Goal: Information Seeking & Learning: Learn about a topic

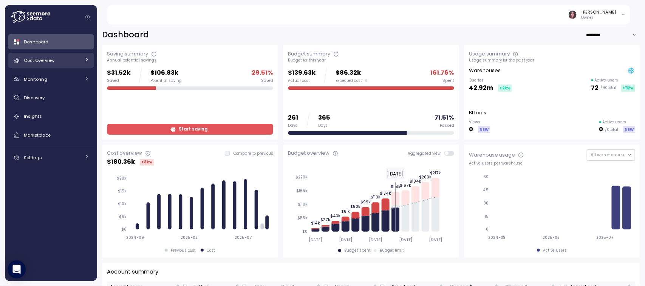
click at [53, 61] on span "Cost Overview" at bounding box center [39, 60] width 31 height 6
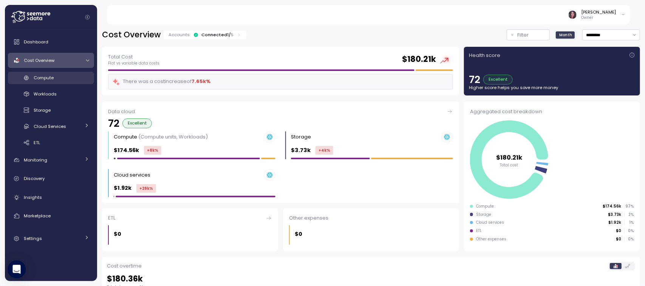
click at [50, 76] on span "Compute" at bounding box center [44, 78] width 20 height 6
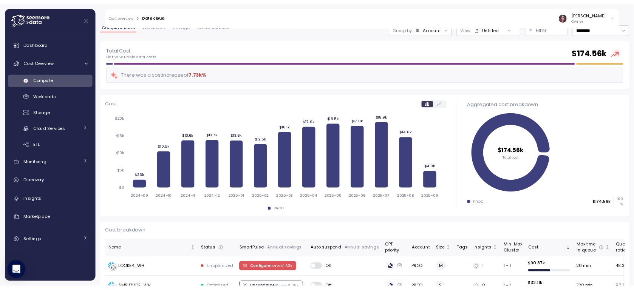
scroll to position [23, 0]
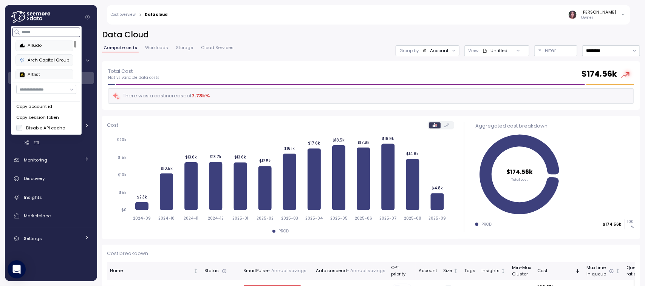
click at [34, 32] on input at bounding box center [46, 32] width 68 height 9
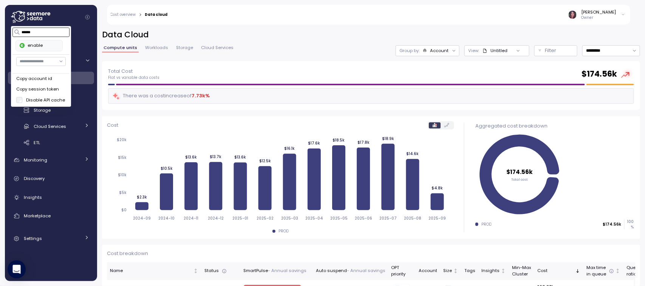
click at [37, 43] on div "enable" at bounding box center [39, 45] width 39 height 7
type input "******"
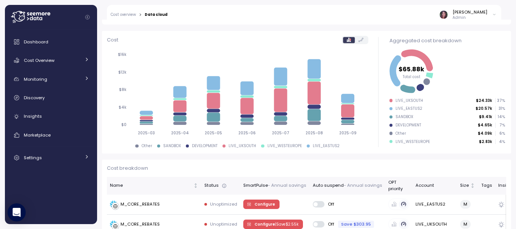
scroll to position [197, 0]
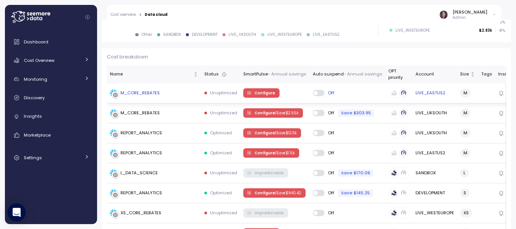
click at [138, 88] on td "M_CORE_REBATES" at bounding box center [154, 94] width 94 height 20
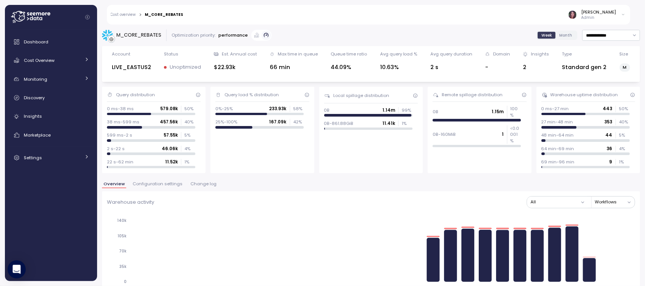
drag, startPoint x: 503, startPoint y: 0, endPoint x: 342, endPoint y: 15, distance: 161.6
click at [342, 15] on div "Elvire Lukov Admin" at bounding box center [409, 15] width 442 height 20
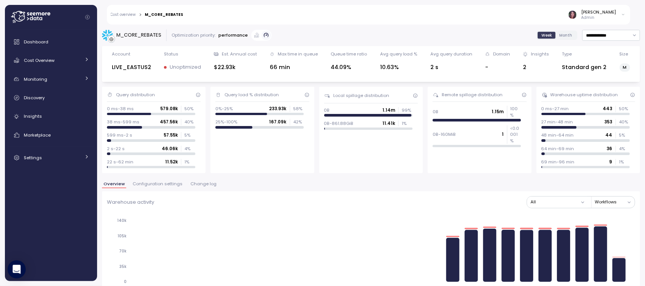
click at [123, 13] on link "Cost overview" at bounding box center [123, 15] width 25 height 4
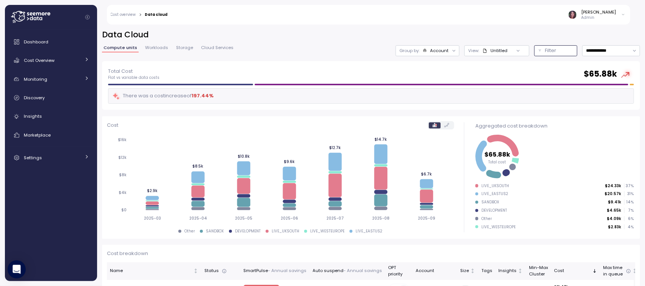
click at [516, 47] on div "Filter" at bounding box center [559, 51] width 28 height 8
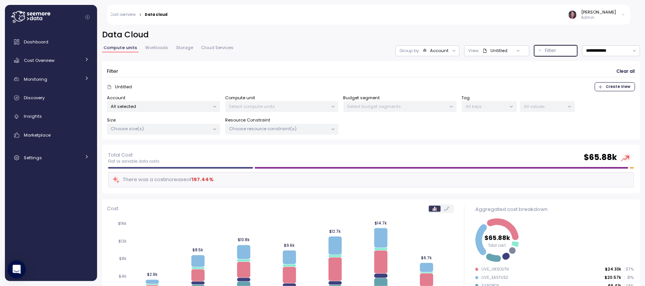
click at [297, 108] on p "Select compute units" at bounding box center [278, 107] width 99 height 6
click at [145, 102] on div "All selected" at bounding box center [163, 106] width 113 height 11
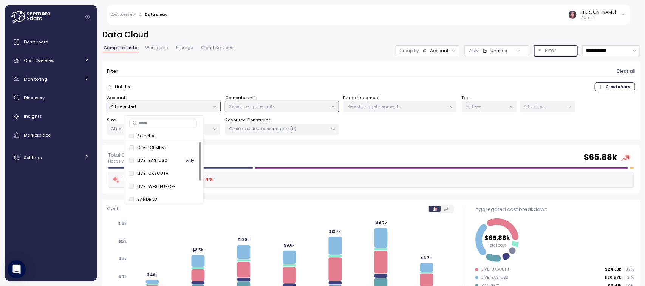
click at [181, 162] on button "only" at bounding box center [190, 160] width 18 height 9
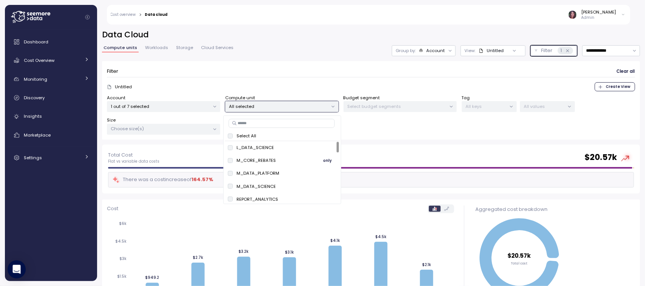
click at [326, 155] on div "M_CORE_REBATES only" at bounding box center [282, 161] width 115 height 13
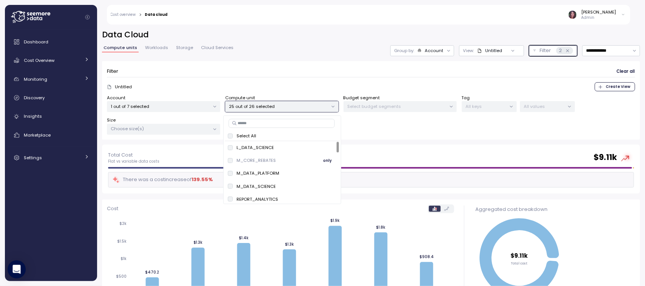
click at [328, 159] on span "only" at bounding box center [327, 160] width 9 height 8
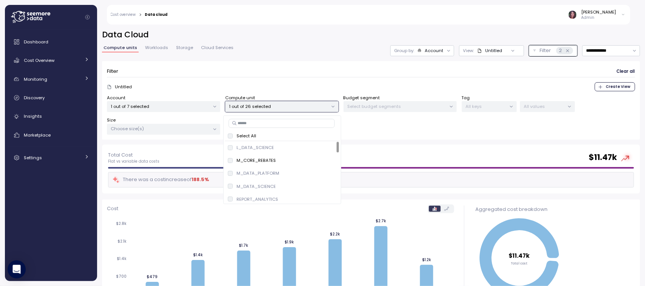
click at [407, 133] on div "Account 1 out of 7 selected Compute unit 1 out of 26 selected Budget segment Se…" at bounding box center [371, 115] width 528 height 40
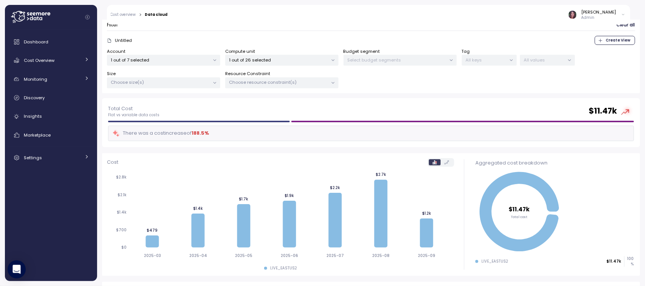
scroll to position [52, 0]
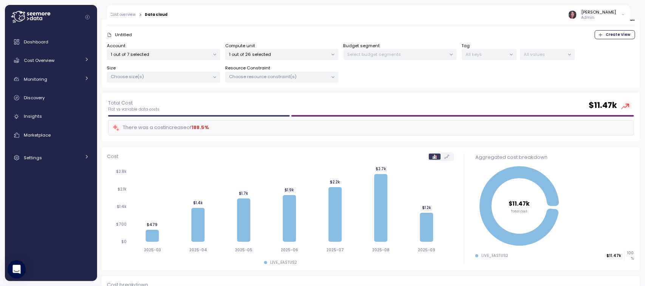
click at [441, 157] on label at bounding box center [447, 157] width 12 height 6
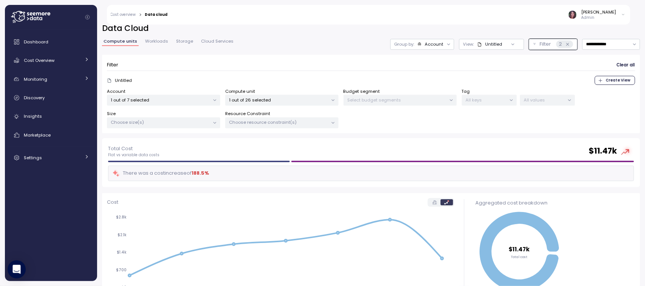
scroll to position [0, 0]
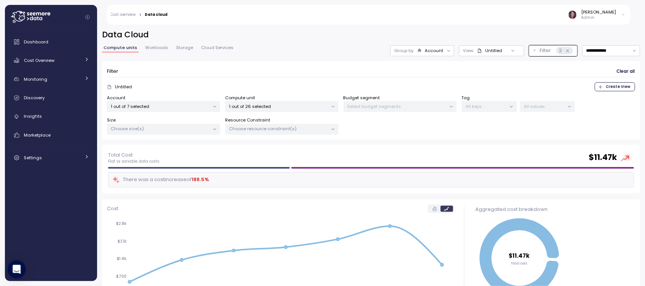
click at [141, 106] on p "1 out of 7 selected" at bounding box center [160, 107] width 99 height 6
click at [257, 111] on div "1 out of 26 selected" at bounding box center [281, 106] width 113 height 11
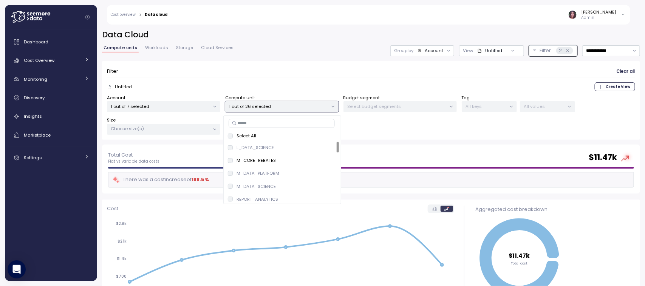
click at [408, 133] on div "Account 1 out of 7 selected Compute unit 1 out of 26 selected Budget segment Se…" at bounding box center [371, 115] width 528 height 40
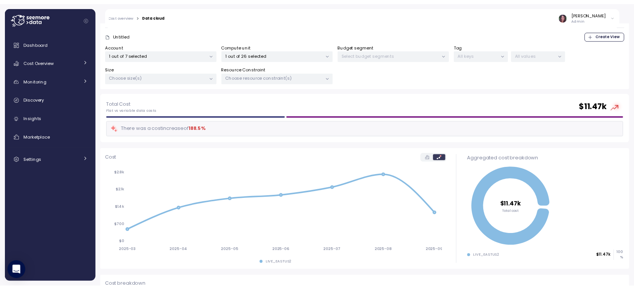
scroll to position [51, 0]
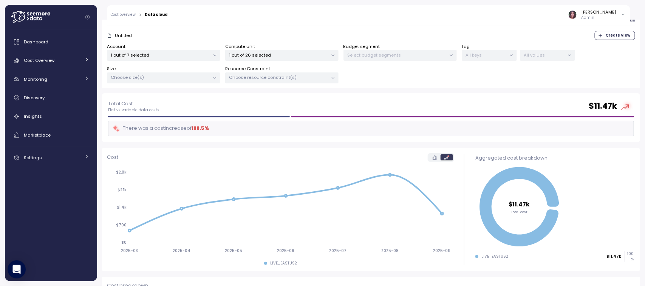
click at [191, 53] on p "1 out of 7 selected" at bounding box center [160, 55] width 99 height 6
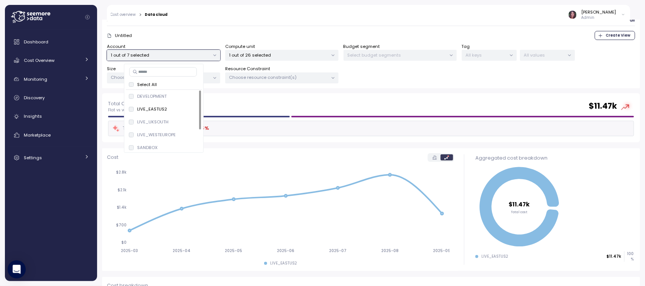
click at [299, 57] on p "1 out of 26 selected" at bounding box center [278, 55] width 99 height 6
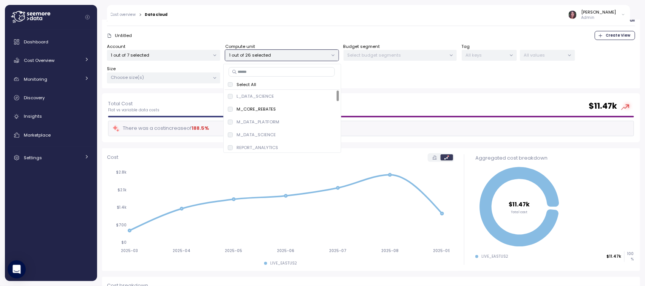
click at [204, 53] on p "1 out of 7 selected" at bounding box center [160, 55] width 99 height 6
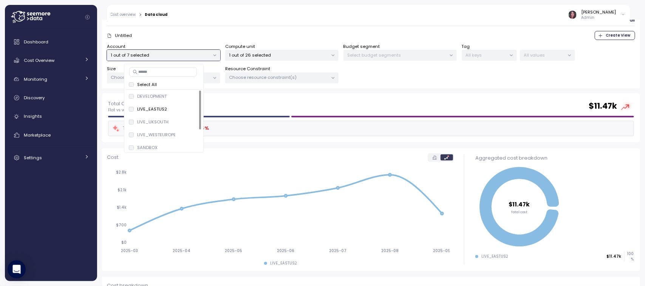
click at [293, 56] on p "1 out of 26 selected" at bounding box center [278, 55] width 99 height 6
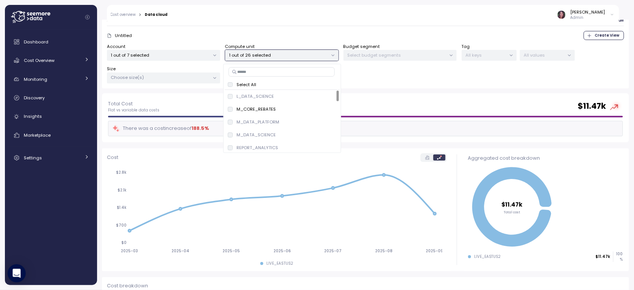
click at [437, 87] on div "Filter Clear all Untitled Create View Account 1 out of 7 selected Compute unit …" at bounding box center [365, 49] width 527 height 79
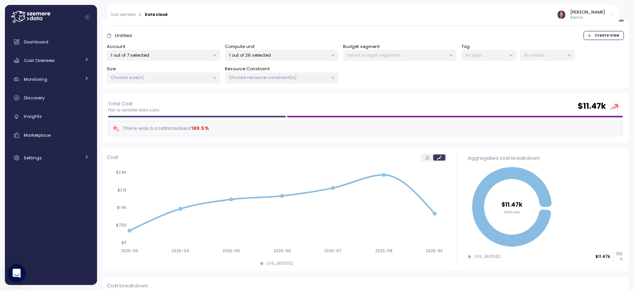
scroll to position [108, 0]
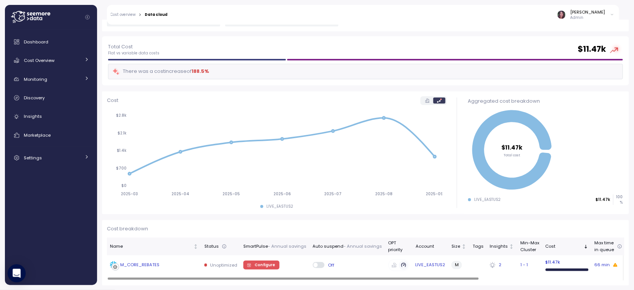
click at [142, 229] on div "M_CORE_REBATES" at bounding box center [140, 265] width 39 height 7
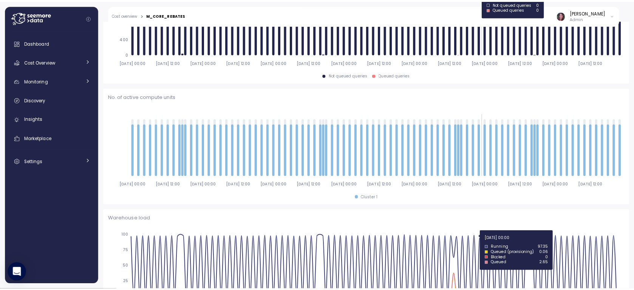
scroll to position [368, 0]
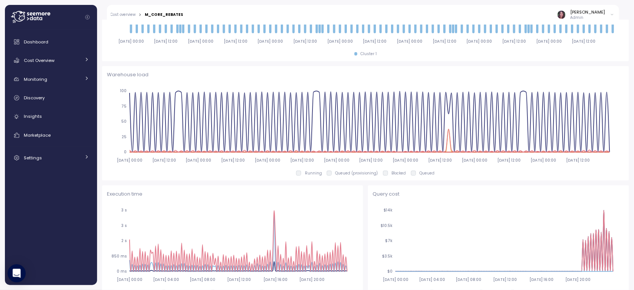
drag, startPoint x: 625, startPoint y: 99, endPoint x: 625, endPoint y: 148, distance: 48.4
click at [516, 148] on div "**********" at bounding box center [365, 155] width 537 height 271
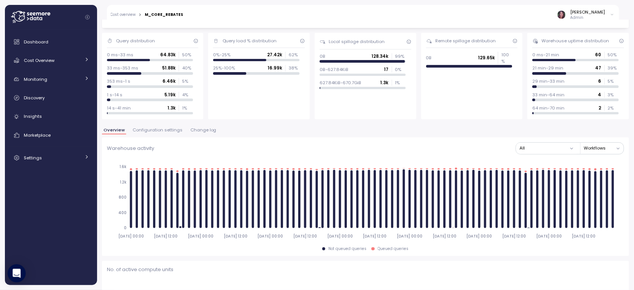
scroll to position [0, 0]
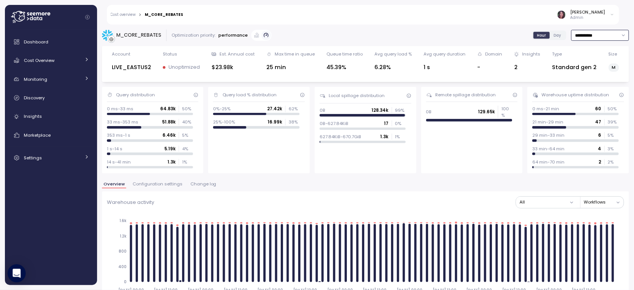
click at [516, 38] on input "**********" at bounding box center [600, 35] width 58 height 11
drag, startPoint x: 538, startPoint y: 35, endPoint x: 556, endPoint y: 34, distance: 17.4
click at [516, 35] on span "Day" at bounding box center [558, 35] width 8 height 6
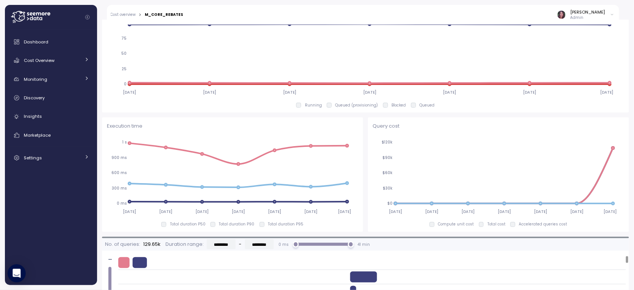
scroll to position [439, 0]
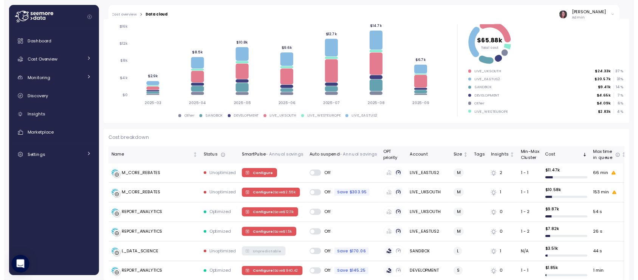
scroll to position [113, 0]
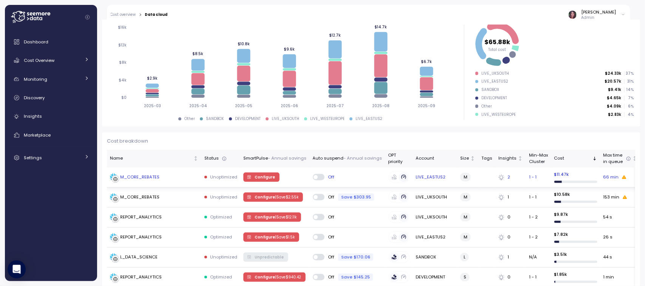
click at [149, 176] on div "M_CORE_REBATES" at bounding box center [140, 177] width 39 height 7
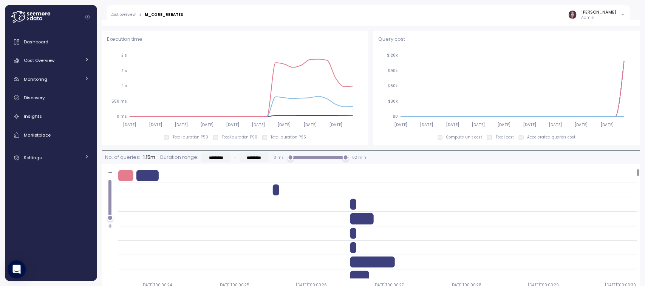
scroll to position [524, 0]
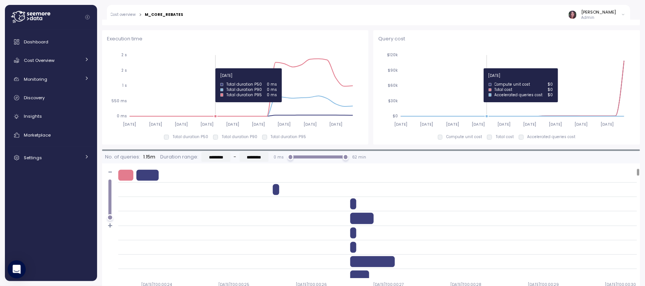
click at [480, 68] on icon "2025-03-17 2025-04-07 2025-04-28 2025-05-19 2025-06-09 2025-06-30 2025-07-21 20…" at bounding box center [505, 90] width 254 height 84
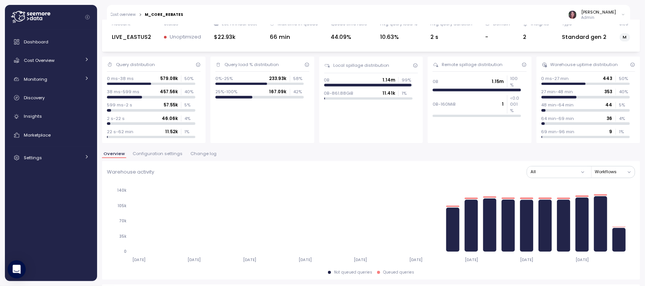
scroll to position [0, 0]
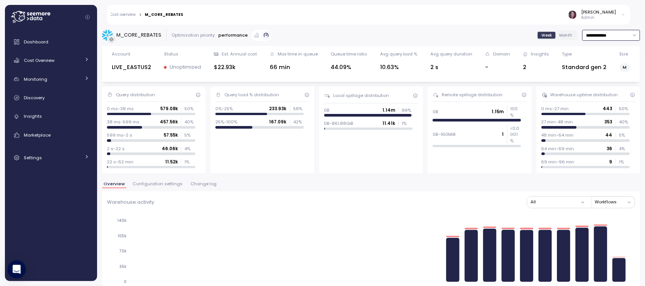
click at [601, 34] on input "**********" at bounding box center [611, 35] width 58 height 11
click at [585, 80] on div "Last 14 days" at bounding box center [592, 80] width 26 height 6
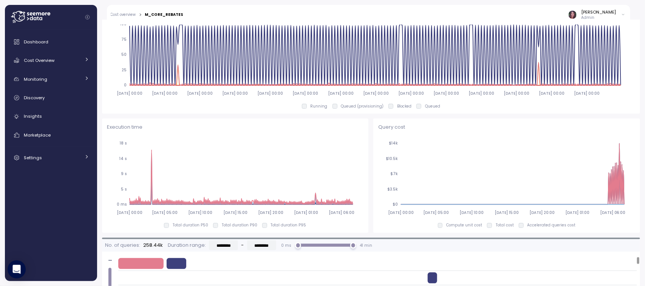
scroll to position [422, 0]
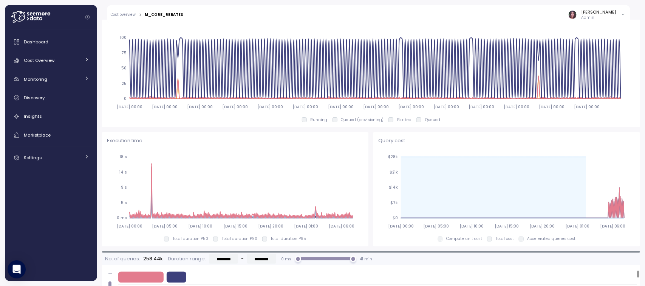
drag, startPoint x: 642, startPoint y: 136, endPoint x: 635, endPoint y: 30, distance: 106.4
click at [0, 286] on div at bounding box center [0, 286] width 0 height 0
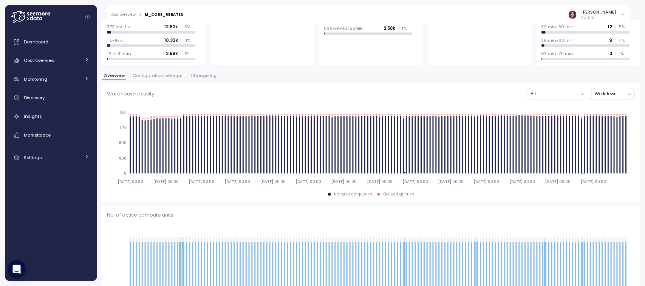
scroll to position [0, 0]
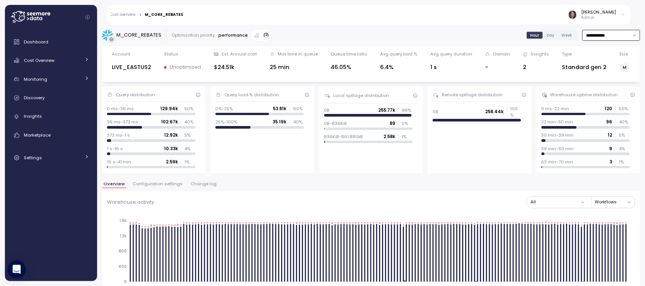
click at [586, 34] on input "**********" at bounding box center [611, 35] width 58 height 11
drag, startPoint x: 584, startPoint y: 68, endPoint x: 575, endPoint y: 71, distance: 9.3
click at [585, 68] on div "Last 7 days" at bounding box center [591, 70] width 25 height 6
type input "**********"
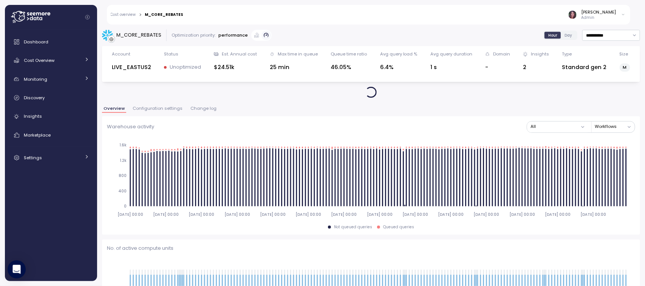
click at [572, 70] on div "Standard gen 2" at bounding box center [584, 67] width 45 height 9
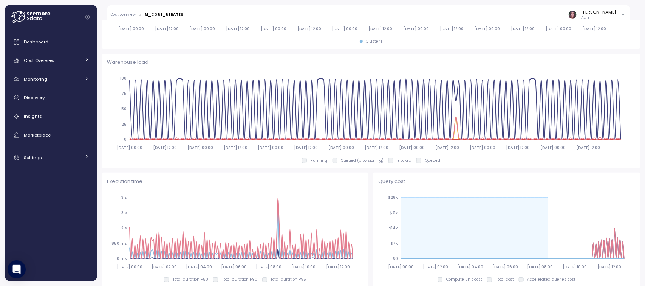
scroll to position [534, 0]
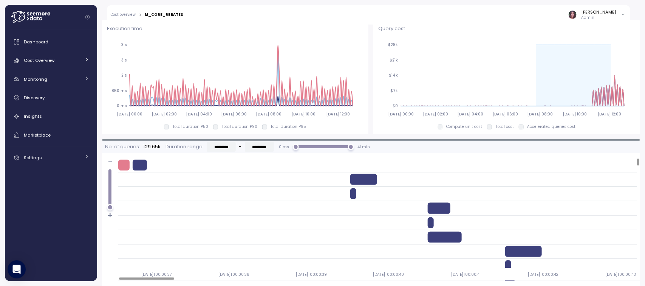
drag, startPoint x: 533, startPoint y: 45, endPoint x: 645, endPoint y: 67, distance: 114.1
click at [645, 67] on div "**********" at bounding box center [371, 153] width 548 height 267
drag, startPoint x: 626, startPoint y: 48, endPoint x: 645, endPoint y: 93, distance: 48.1
click at [645, 93] on div "**********" at bounding box center [371, 153] width 548 height 267
click at [629, 89] on div "Query cost 2025-09-11 00:00 2025-09-12 02:00 2025-09-13 04:00 2025-09-14 06:00 …" at bounding box center [506, 77] width 267 height 114
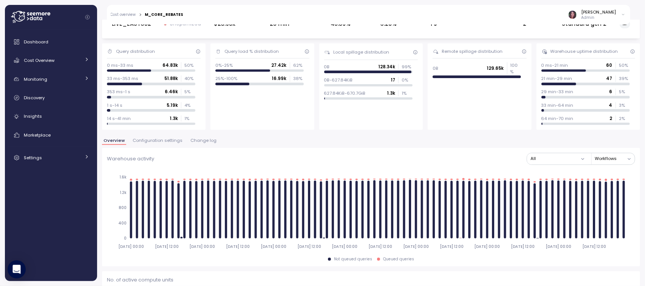
scroll to position [0, 0]
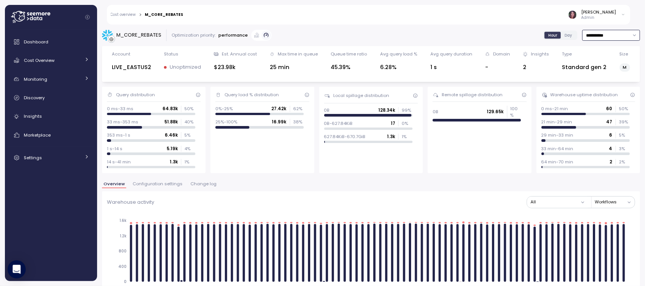
click at [582, 34] on input "**********" at bounding box center [611, 35] width 58 height 11
click at [561, 35] on label "Day" at bounding box center [568, 35] width 15 height 7
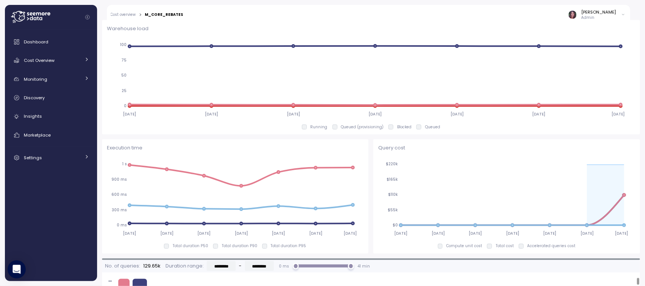
scroll to position [412, 0]
